Goal: Communication & Community: Answer question/provide support

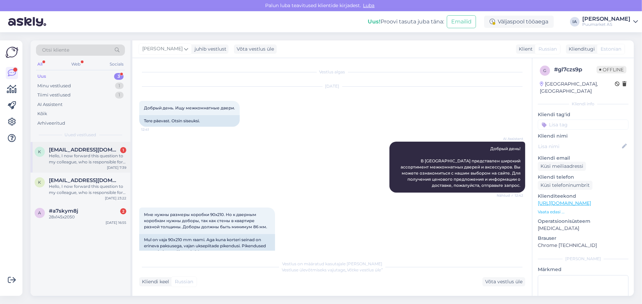
scroll to position [298, 0]
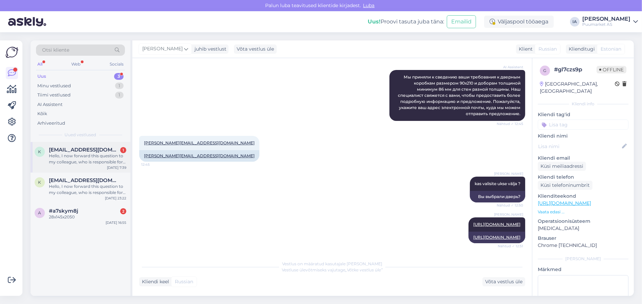
click at [92, 164] on div "Hello, I now forward this question to my colleague, who is responsible for this…" at bounding box center [87, 159] width 77 height 12
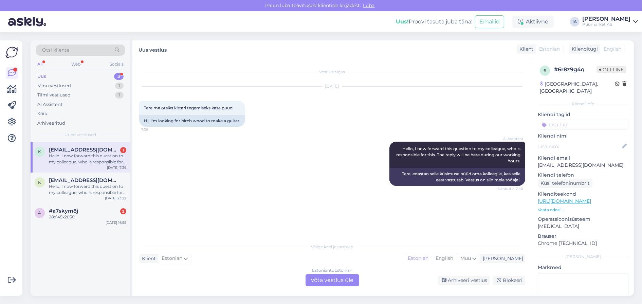
click at [350, 280] on div "Estonian to Estonian Võta vestlus üle" at bounding box center [333, 280] width 54 height 12
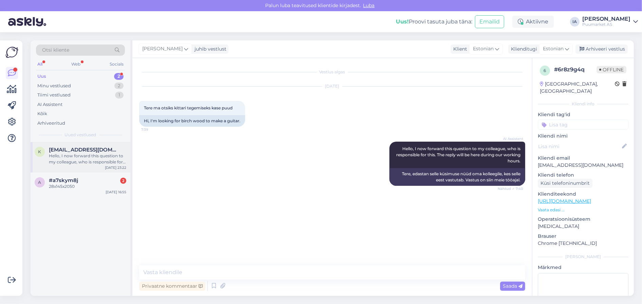
click at [81, 165] on div "Hello, I now forward this question to my colleague, who is responsible for this…" at bounding box center [87, 159] width 77 height 12
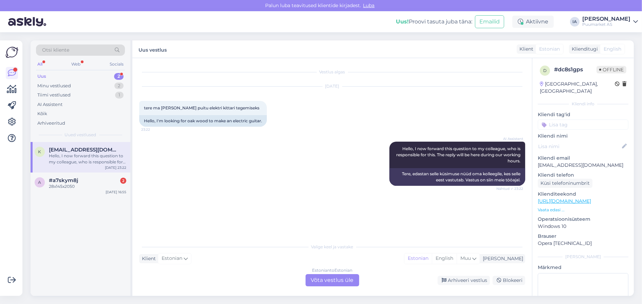
click at [340, 283] on div "Estonian to Estonian Võta vestlus üle" at bounding box center [333, 280] width 54 height 12
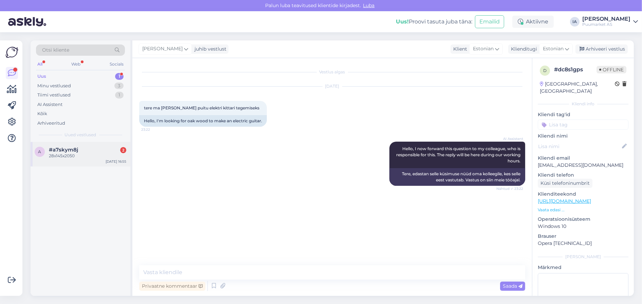
click at [86, 153] on div "#a7skym8j 2" at bounding box center [87, 150] width 77 height 6
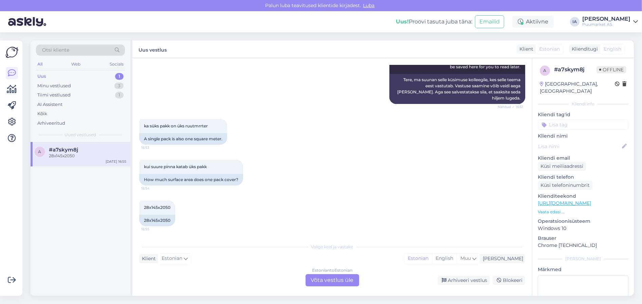
click at [343, 281] on div "Estonian to Estonian Võta vestlus üle" at bounding box center [333, 280] width 54 height 12
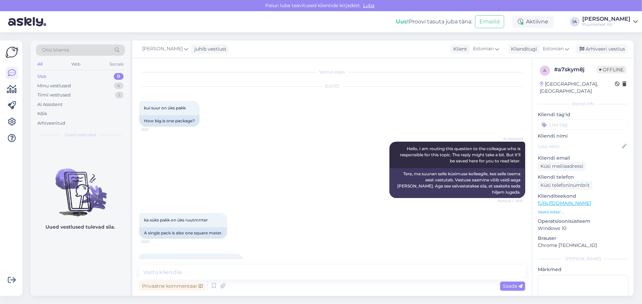
scroll to position [103, 0]
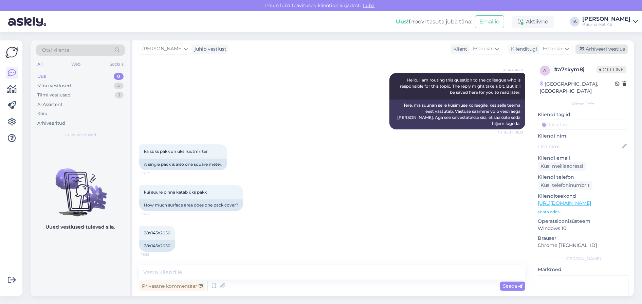
click at [599, 50] on div "Arhiveeri vestlus" at bounding box center [602, 48] width 52 height 9
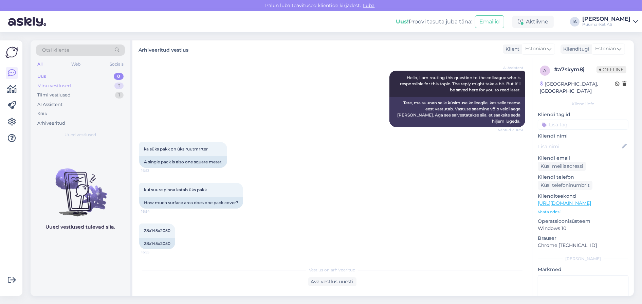
click at [70, 89] on div "Minu vestlused" at bounding box center [54, 86] width 34 height 7
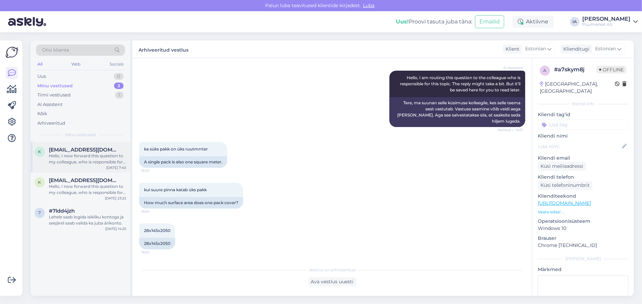
click at [69, 165] on div "Hello, I now forward this question to my colleague, who is responsible for this…" at bounding box center [87, 159] width 77 height 12
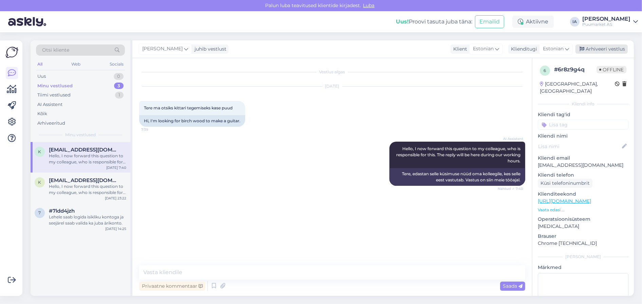
click at [604, 50] on div "Arhiveeri vestlus" at bounding box center [602, 48] width 52 height 9
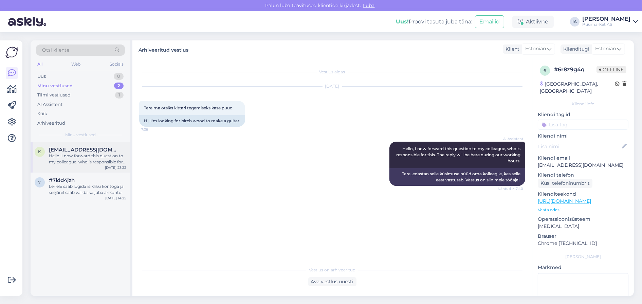
click at [68, 156] on div "k [EMAIL_ADDRESS][DOMAIN_NAME] Hello, I now forward this question to my colleag…" at bounding box center [81, 157] width 100 height 31
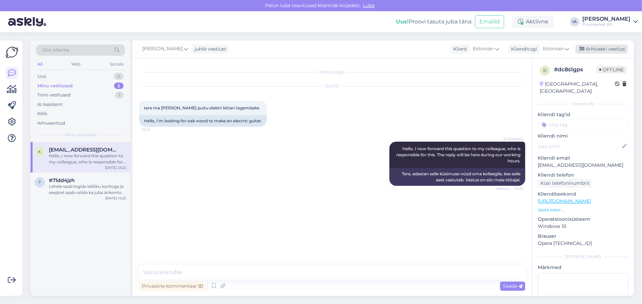
click at [602, 50] on div "Arhiveeri vestlus" at bounding box center [602, 48] width 52 height 9
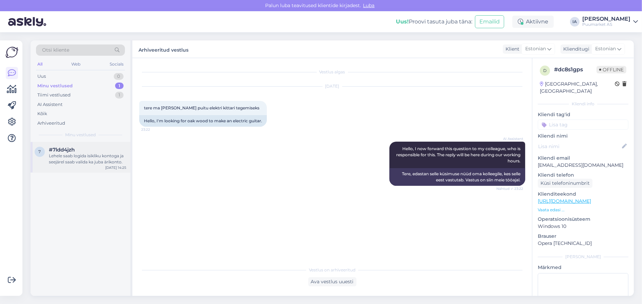
click at [81, 173] on div "7 #7ldd4jzh Lehele saab logida isikliku kontoga ja seejärel saab valida [PERSON…" at bounding box center [81, 157] width 100 height 31
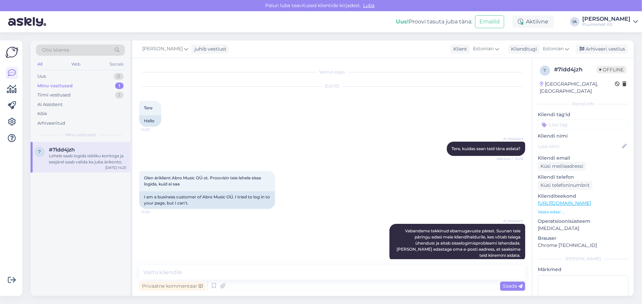
scroll to position [122, 0]
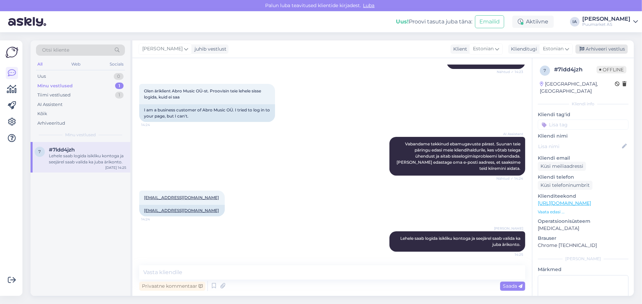
click at [622, 51] on div "Arhiveeri vestlus" at bounding box center [602, 48] width 52 height 9
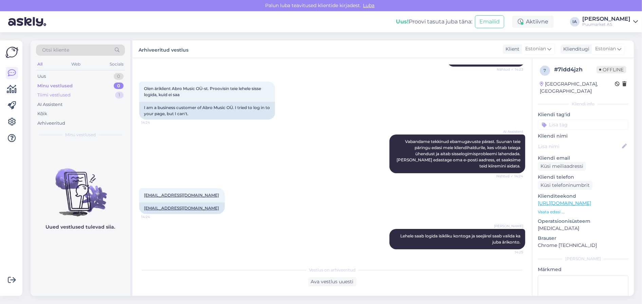
click at [71, 99] on div "Tiimi vestlused" at bounding box center [53, 95] width 33 height 7
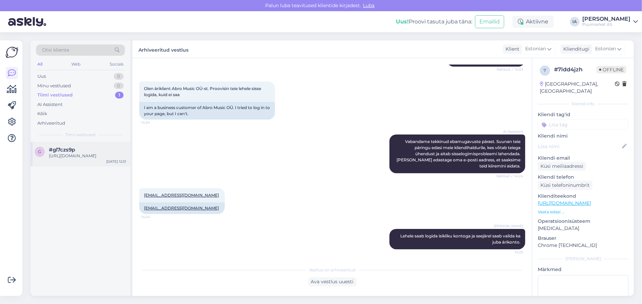
click at [89, 159] on div "[URL][DOMAIN_NAME]" at bounding box center [87, 156] width 77 height 6
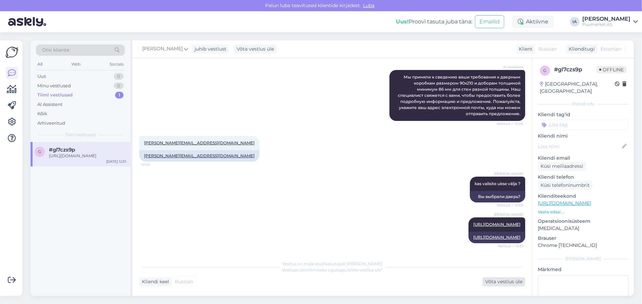
click at [497, 281] on div "Võta vestlus üle" at bounding box center [504, 281] width 43 height 9
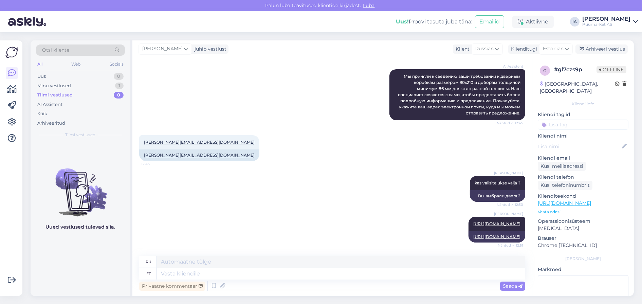
scroll to position [295, 0]
drag, startPoint x: 606, startPoint y: 48, endPoint x: 595, endPoint y: 45, distance: 11.2
click at [607, 48] on div "Arhiveeri vestlus" at bounding box center [602, 48] width 52 height 9
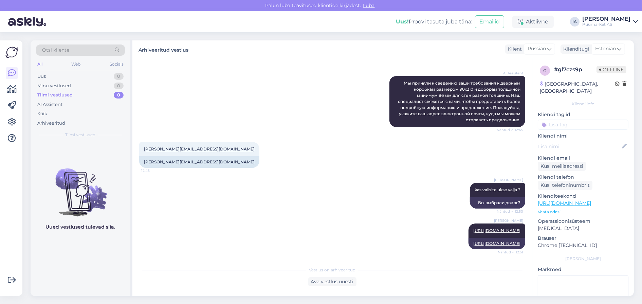
scroll to position [291, 0]
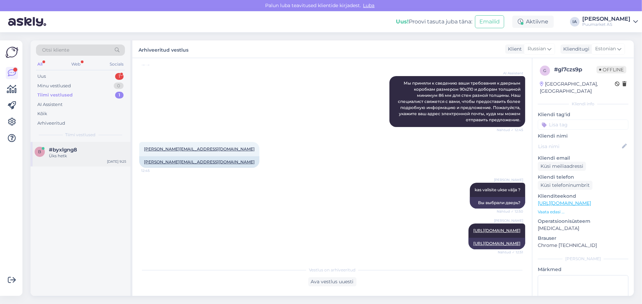
click at [81, 159] on div "Üks hetk" at bounding box center [87, 156] width 77 height 6
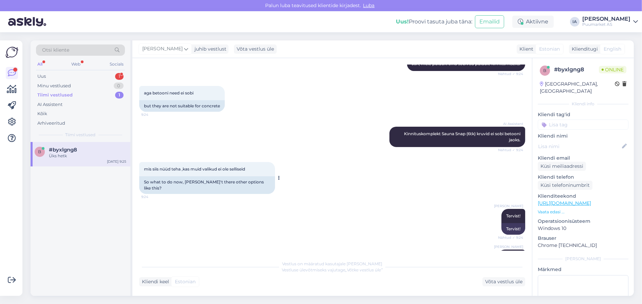
scroll to position [363, 0]
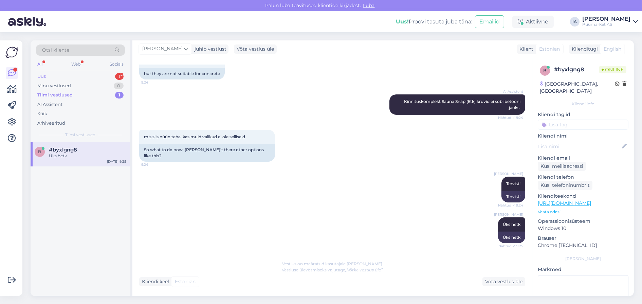
click at [49, 76] on div "Uus 1" at bounding box center [80, 77] width 89 height 10
click at [72, 153] on span "#f61fgan0" at bounding box center [62, 150] width 26 height 6
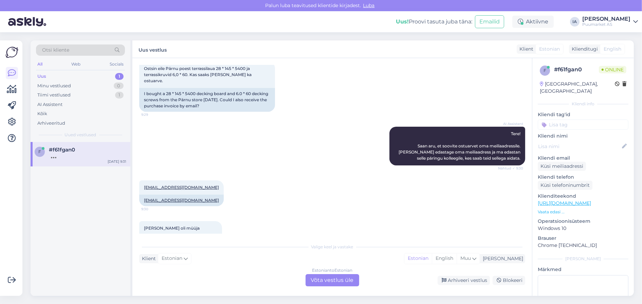
scroll to position [0, 0]
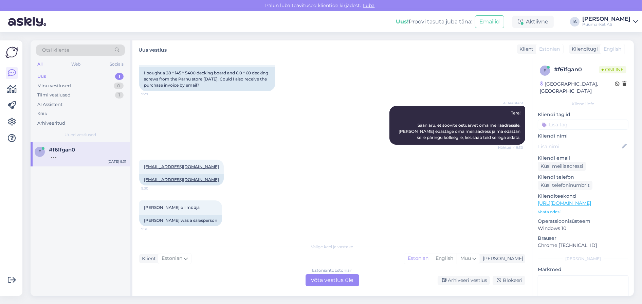
click at [334, 278] on div "Estonian to Estonian Võta vestlus üle" at bounding box center [333, 280] width 54 height 12
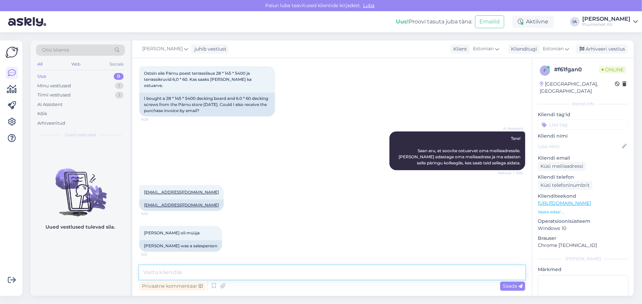
click at [190, 276] on textarea at bounding box center [332, 272] width 386 height 14
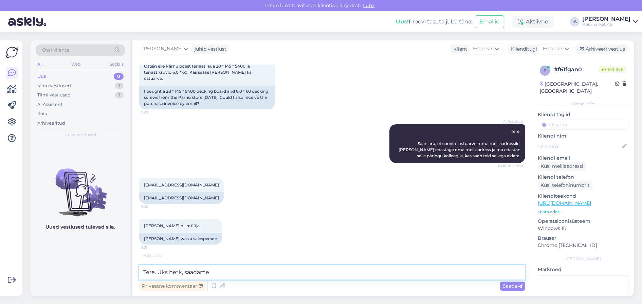
scroll to position [84, 0]
type textarea "Tere. Üks hetk, saadame [PERSON_NAME]."
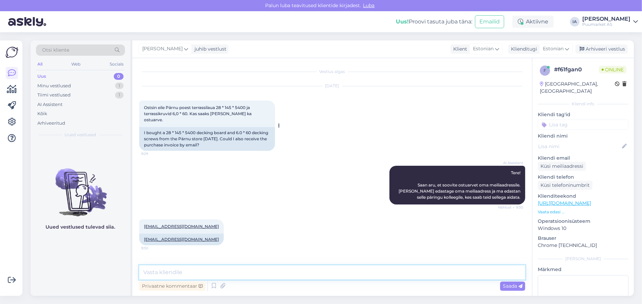
scroll to position [0, 0]
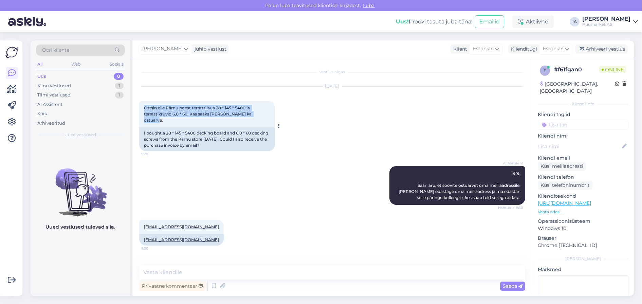
drag, startPoint x: 144, startPoint y: 112, endPoint x: 191, endPoint y: 126, distance: 48.7
click at [191, 126] on div "Ostsin eile Pärnu poest terrassilaua 28 * 145 * 5400 ja terrassikruvid 6,0 * 60…" at bounding box center [207, 114] width 136 height 26
copy span "Ostsin eile Pärnu poest terrassilaua 28 * 145 * 5400 ja terrassikruvid 6,0 * 60…"
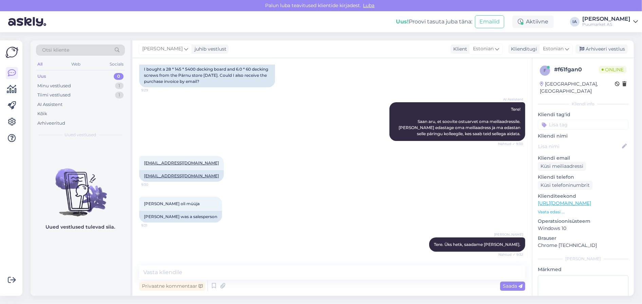
scroll to position [138, 0]
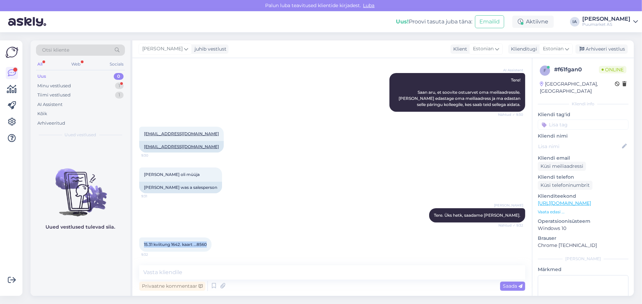
drag, startPoint x: 142, startPoint y: 245, endPoint x: 225, endPoint y: 245, distance: 83.2
click at [212, 245] on div "15.31 kviitung 1642. kaart ...8560 9:32" at bounding box center [175, 244] width 72 height 14
copy span "15.31 kviitung 1642. kaart ...8560"
drag, startPoint x: 141, startPoint y: 126, endPoint x: 197, endPoint y: 130, distance: 56.6
click at [197, 130] on div "[EMAIL_ADDRESS][DOMAIN_NAME] 9:30" at bounding box center [181, 134] width 85 height 14
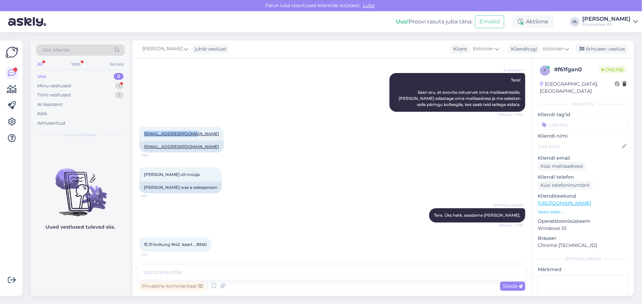
copy link "[EMAIL_ADDRESS][DOMAIN_NAME]"
drag, startPoint x: 144, startPoint y: 169, endPoint x: 208, endPoint y: 173, distance: 63.6
click at [208, 173] on div "[PERSON_NAME] oli müüja 9:31" at bounding box center [180, 174] width 83 height 14
copy span "[PERSON_NAME] oli müüja"
click at [61, 89] on div "Minu vestlused" at bounding box center [54, 86] width 34 height 7
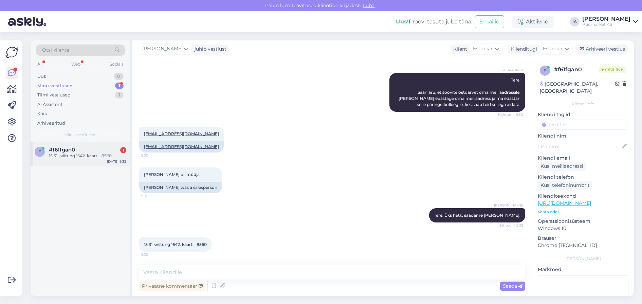
click at [74, 159] on div "15.31 kviitung 1642. kaart ...8560" at bounding box center [87, 156] width 77 height 6
click at [613, 51] on div "Arhiveeri vestlus" at bounding box center [602, 48] width 52 height 9
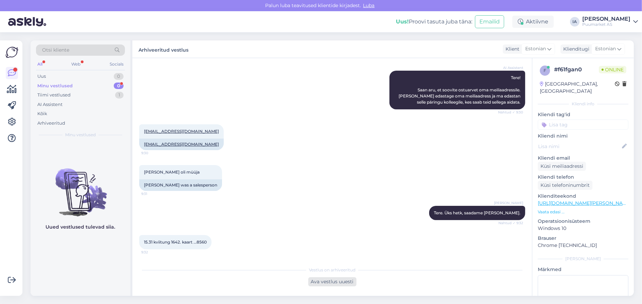
click at [347, 282] on div "Ava vestlus uuesti" at bounding box center [332, 281] width 48 height 9
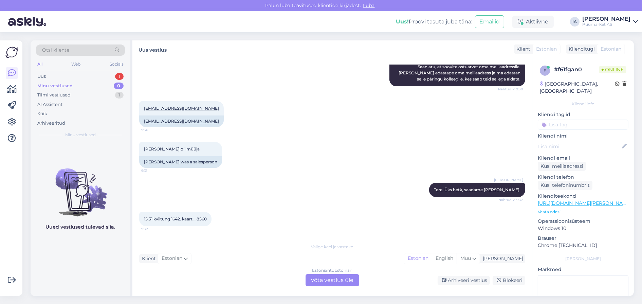
click at [340, 280] on div "Estonian to Estonian Võta vestlus üle" at bounding box center [333, 280] width 54 height 12
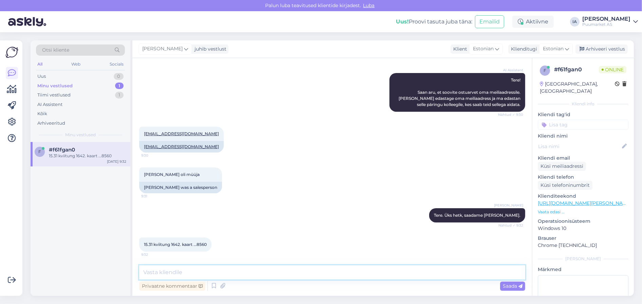
click at [187, 268] on textarea at bounding box center [332, 272] width 386 height 14
type textarea "Kas summa oli 15.31?"
click at [519, 285] on icon at bounding box center [521, 286] width 4 height 4
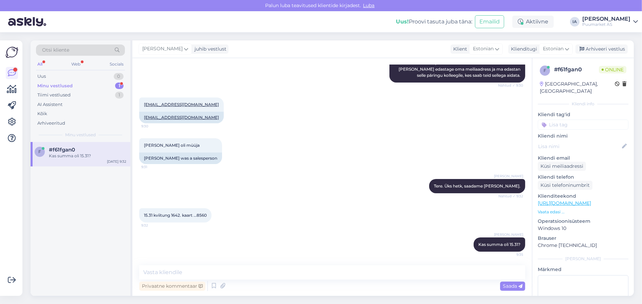
click at [85, 159] on div "Kas summa oli 15.31?" at bounding box center [87, 156] width 77 height 6
click at [72, 85] on div "Minu vestlused" at bounding box center [54, 86] width 35 height 7
click at [74, 153] on div "f #f61fgan0 Kas summa oli 15.31? [DATE] 9:35" at bounding box center [81, 154] width 100 height 24
click at [609, 69] on span "Offline" at bounding box center [612, 69] width 30 height 7
click at [604, 53] on div "Arhiveeri vestlus" at bounding box center [602, 48] width 52 height 9
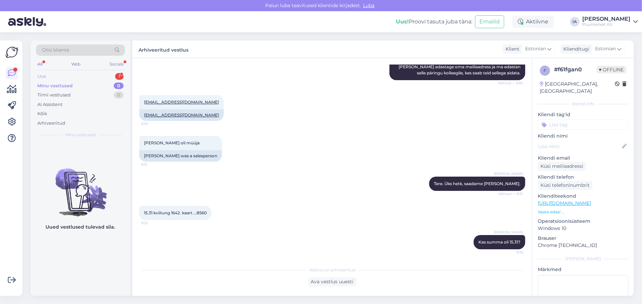
click at [73, 78] on div "Uus 1" at bounding box center [80, 77] width 89 height 10
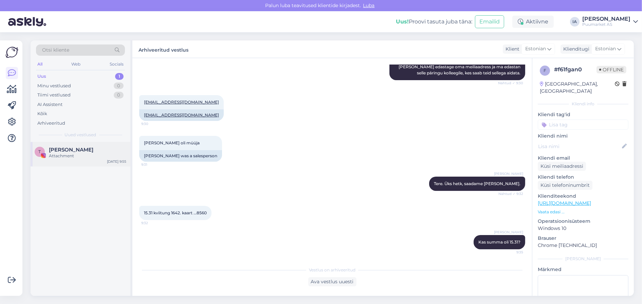
click at [70, 155] on div "T [PERSON_NAME] Attachment [DATE] 9:55" at bounding box center [81, 154] width 100 height 24
